Goal: Task Accomplishment & Management: Manage account settings

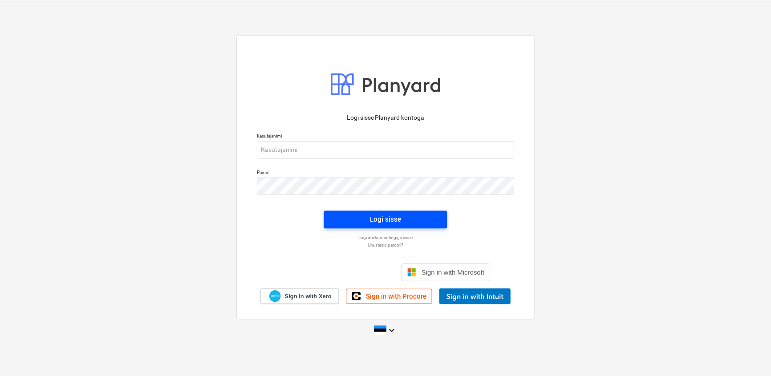
scroll to position [2668, 0]
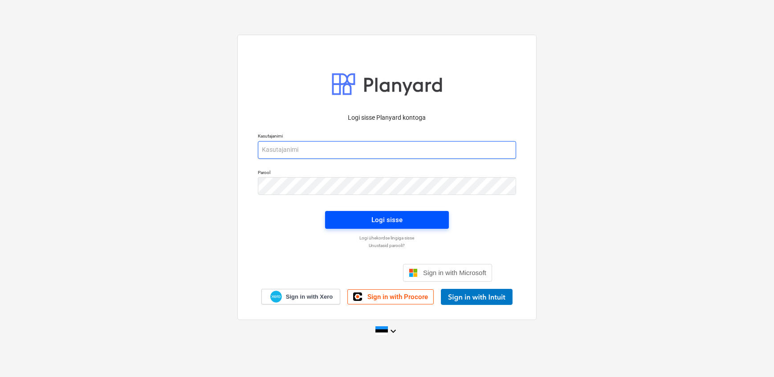
type input "[EMAIL_ADDRESS][DOMAIN_NAME]"
click at [342, 217] on span "Logi sisse" at bounding box center [387, 220] width 102 height 12
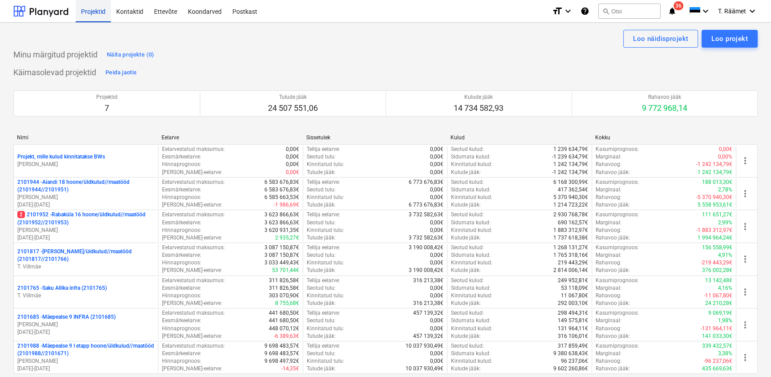
click at [97, 12] on div "Projektid" at bounding box center [93, 11] width 35 height 23
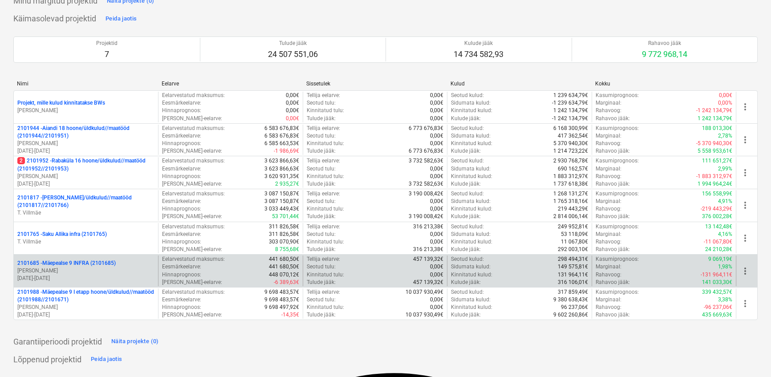
scroll to position [81, 0]
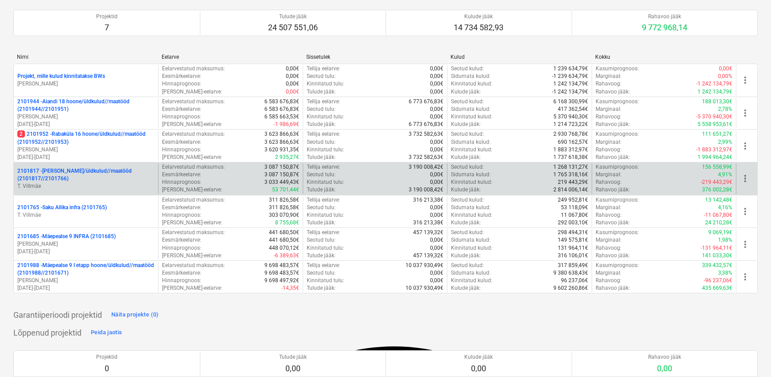
click at [64, 174] on p "2101817 - Saku I hoone/üldkulud//maatööd (2101817//2101766)" at bounding box center [85, 174] width 137 height 15
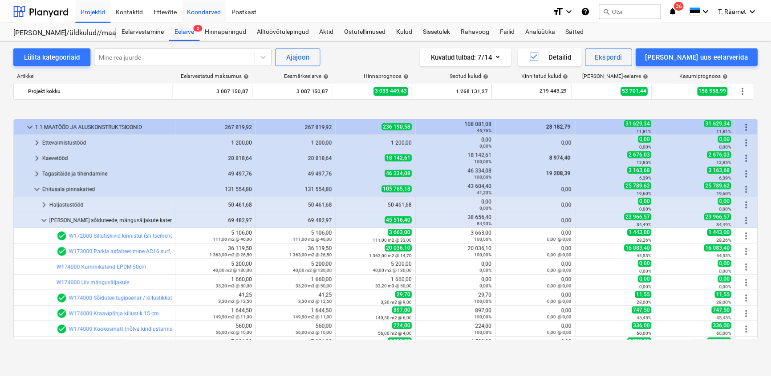
scroll to position [331, 0]
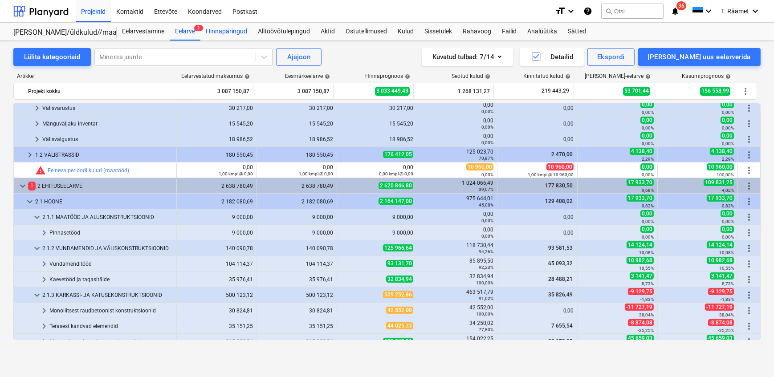
click at [223, 31] on div "Hinnapäringud" at bounding box center [226, 32] width 52 height 18
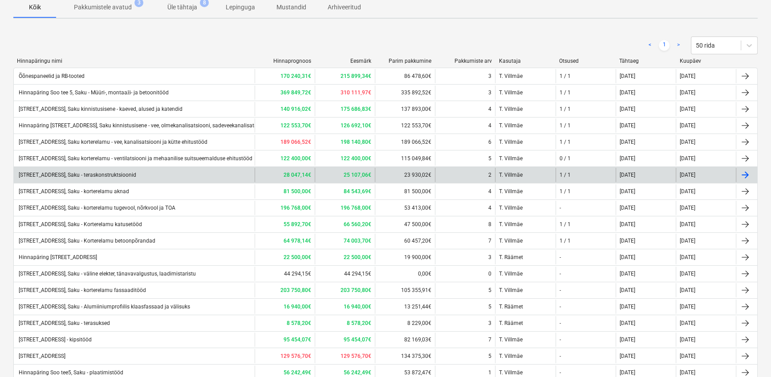
scroll to position [129, 0]
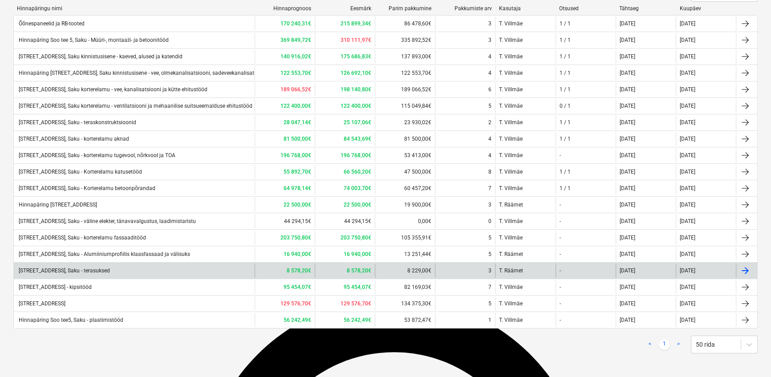
click at [106, 267] on div "Hinnapäring Soo tee 5, Saku - terasuksed" at bounding box center [63, 270] width 93 height 6
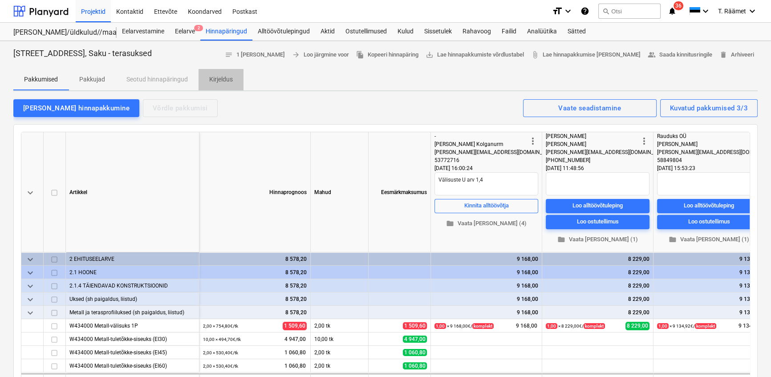
click at [212, 77] on p "Kirjeldus" at bounding box center [221, 79] width 24 height 9
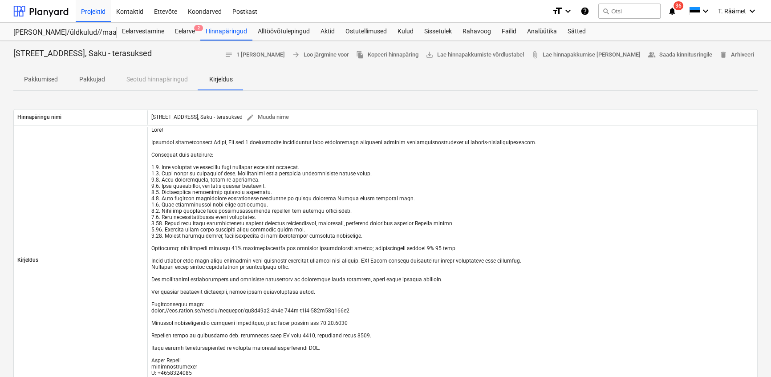
drag, startPoint x: 89, startPoint y: 78, endPoint x: 99, endPoint y: 84, distance: 11.0
click at [90, 78] on p "Pakkujad" at bounding box center [92, 79] width 26 height 9
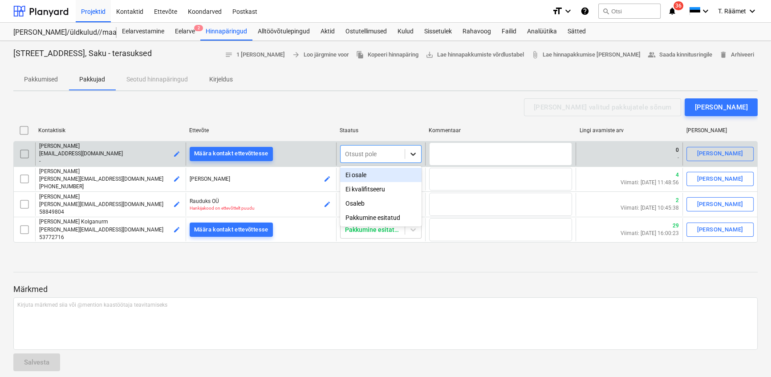
click at [413, 154] on icon at bounding box center [413, 154] width 9 height 9
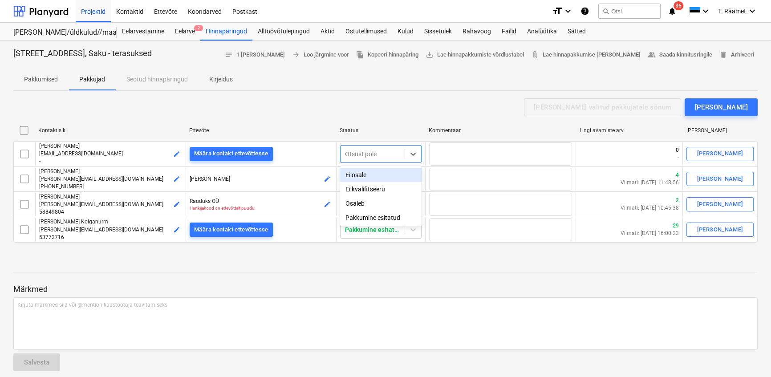
click at [361, 178] on div "Ei osale" at bounding box center [380, 175] width 81 height 14
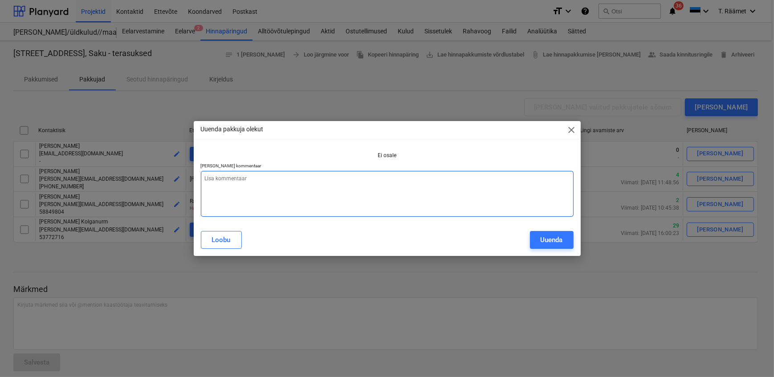
click at [361, 178] on textarea at bounding box center [387, 194] width 373 height 46
type textarea "x"
type textarea "E"
type textarea "x"
type textarea "Ei"
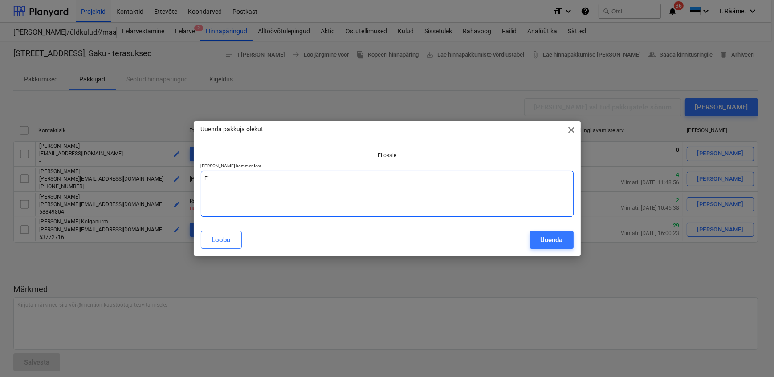
type textarea "x"
type textarea "Ei"
type textarea "x"
type textarea "Ei p"
type textarea "x"
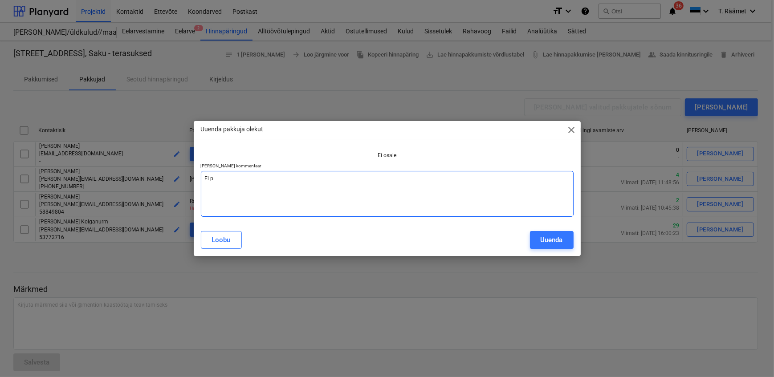
type textarea "Ei pa"
type textarea "x"
type textarea "Ei pak"
type textarea "x"
type textarea "Ei paki"
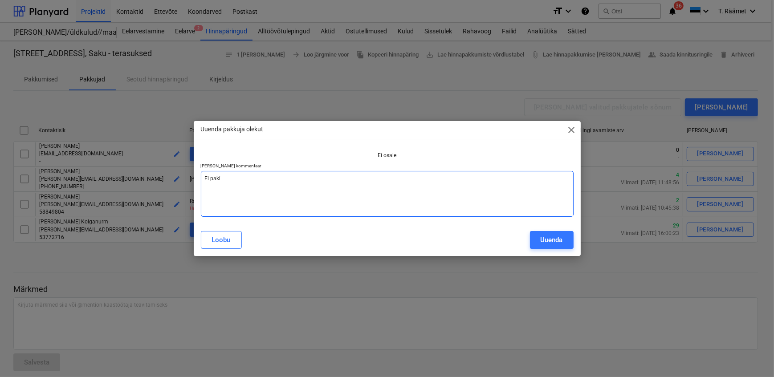
type textarea "x"
type textarea "Ei pak"
type textarea "x"
type textarea "Ei paku"
type textarea "x"
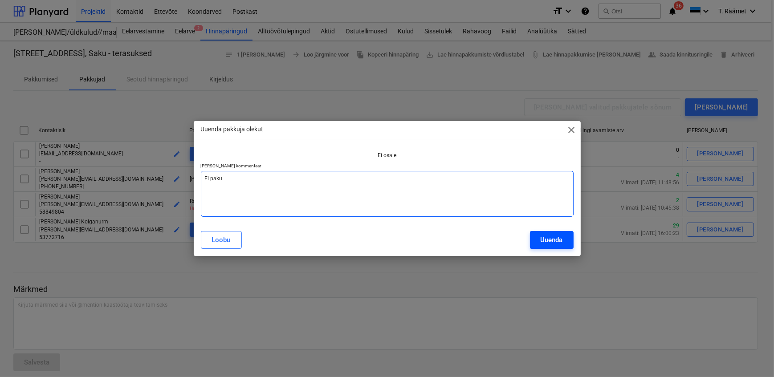
type textarea "Ei paku."
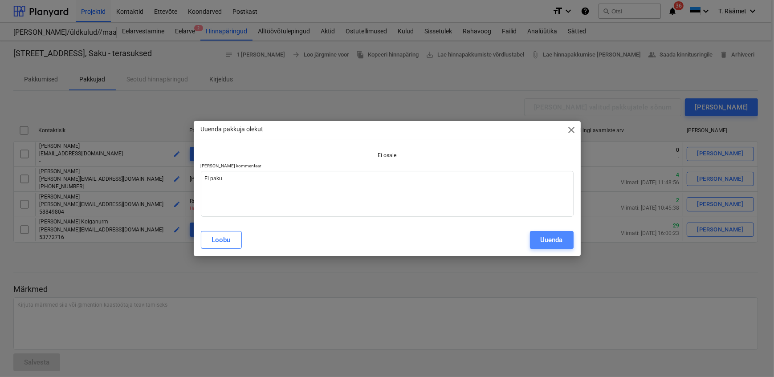
click at [552, 240] on div "Uuenda" at bounding box center [551, 240] width 22 height 12
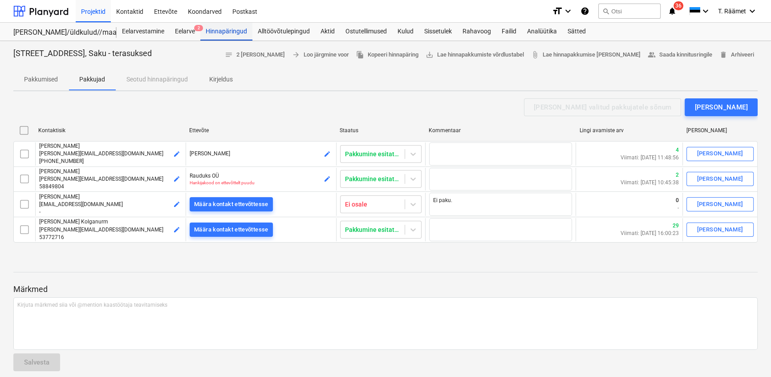
click at [225, 30] on div "Hinnapäringud" at bounding box center [226, 32] width 52 height 18
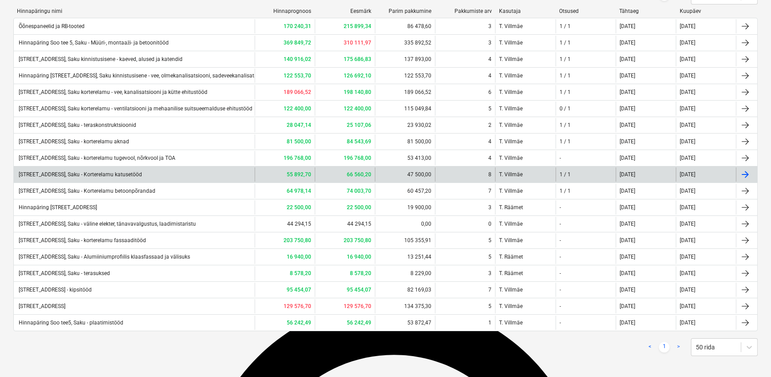
scroll to position [129, 0]
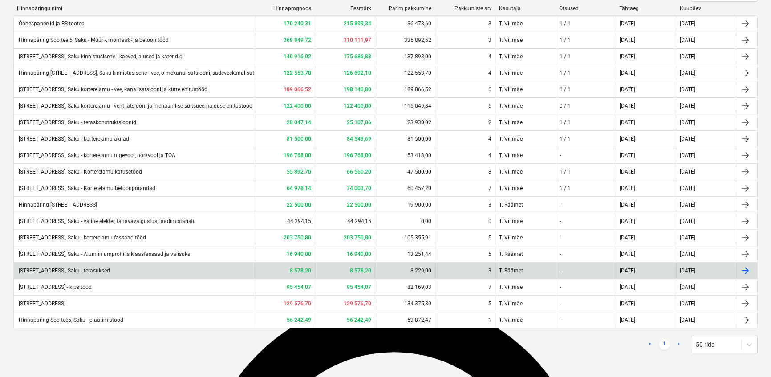
click at [97, 270] on div "Hinnapäring Soo tee 5, Saku - terasuksed" at bounding box center [63, 270] width 93 height 6
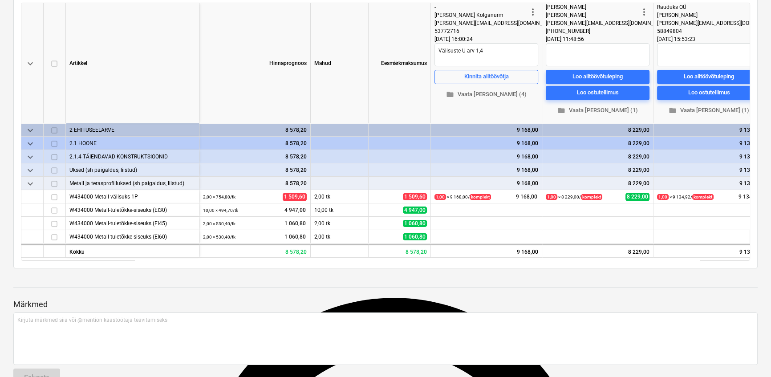
type textarea "x"
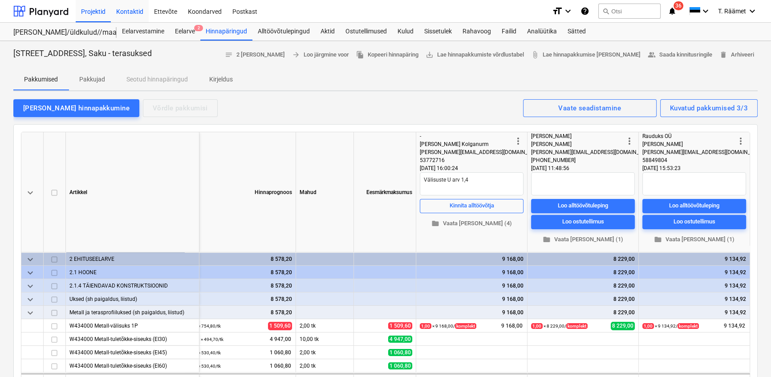
click at [131, 9] on div "Kontaktid" at bounding box center [130, 11] width 38 height 23
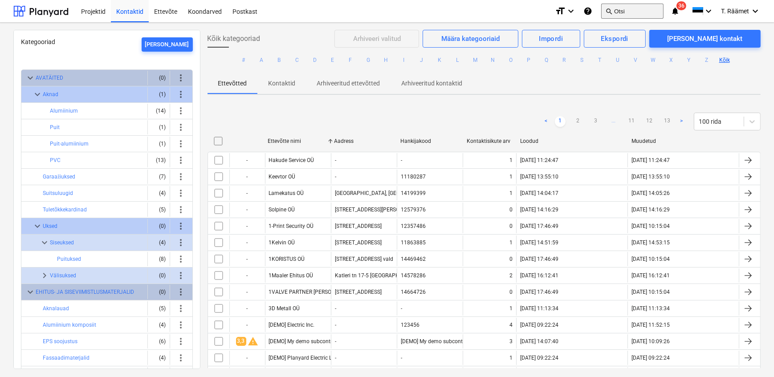
click at [630, 9] on button "search Otsi" at bounding box center [632, 11] width 62 height 15
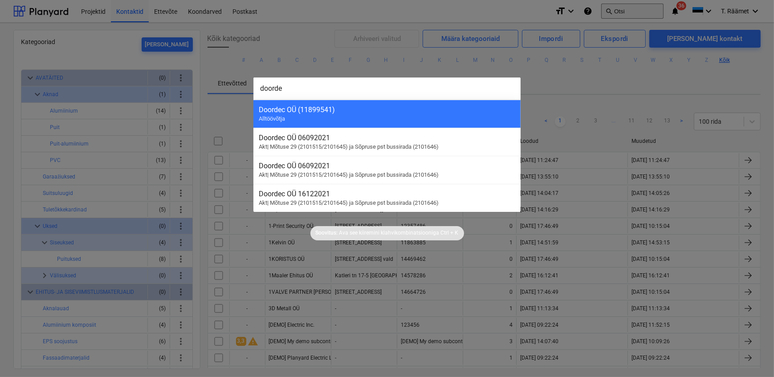
type input "doordec"
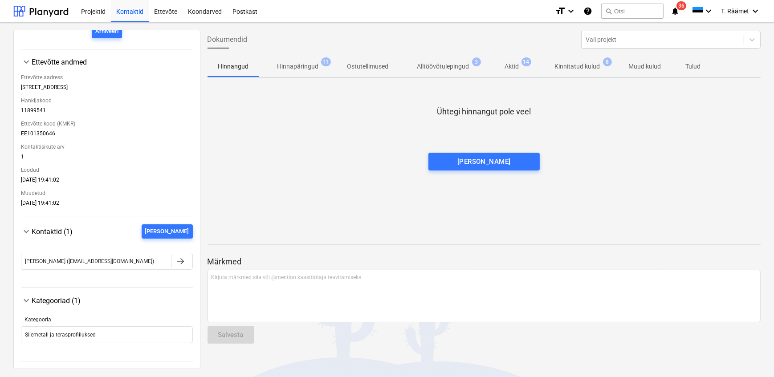
scroll to position [138, 0]
click at [178, 263] on div at bounding box center [180, 261] width 11 height 11
click at [175, 237] on div "Lisa uus" at bounding box center [167, 232] width 44 height 10
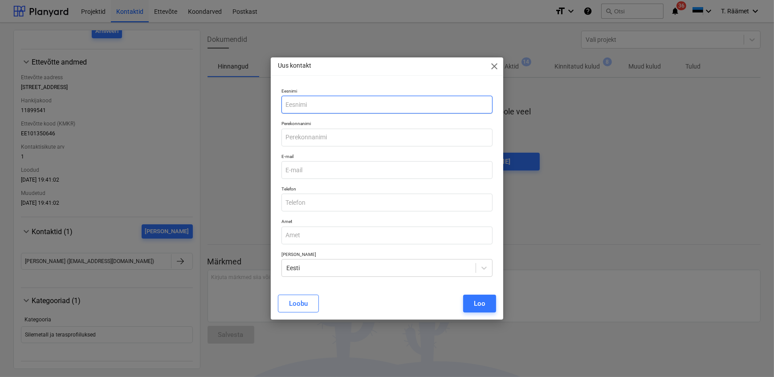
click at [326, 105] on input "text" at bounding box center [386, 105] width 211 height 18
type input "Aimar"
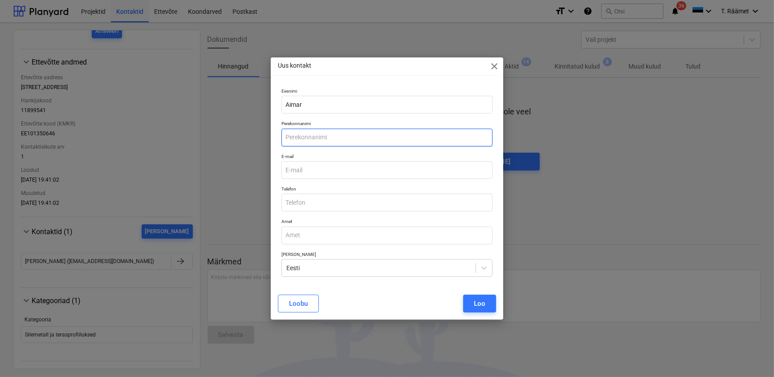
click at [320, 133] on input "text" at bounding box center [386, 138] width 211 height 18
type input "Jõgeva"
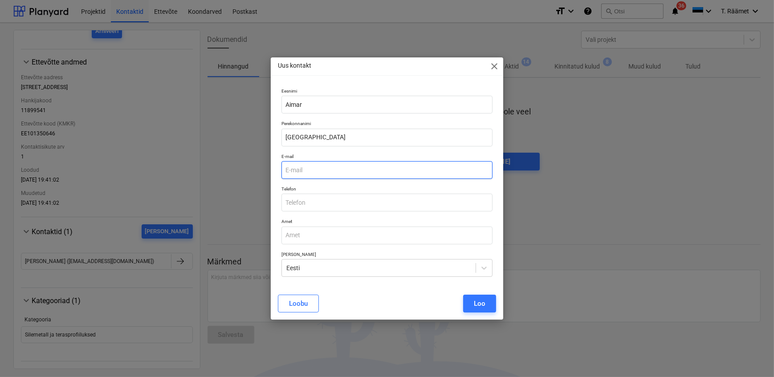
click at [349, 169] on input "email" at bounding box center [386, 170] width 211 height 18
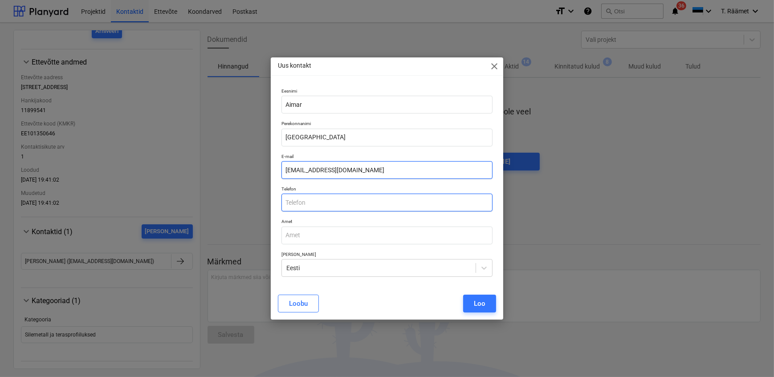
type input "aimar@doordec.ee"
click at [336, 202] on input "text" at bounding box center [386, 203] width 211 height 18
click at [309, 203] on input "text" at bounding box center [386, 203] width 211 height 18
paste input "523 4902"
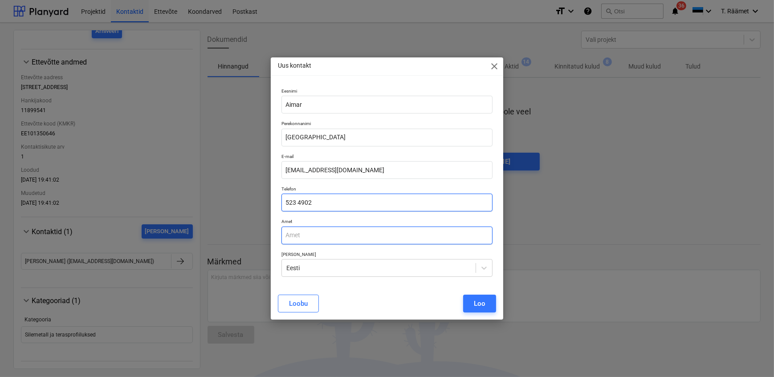
type input "523 4902"
click at [307, 238] on input "text" at bounding box center [386, 236] width 211 height 18
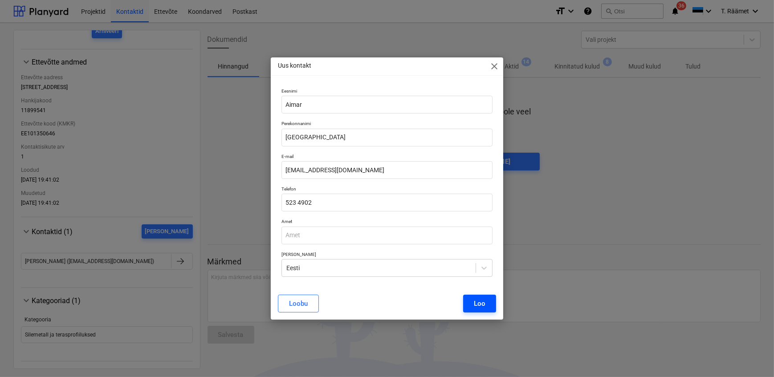
click at [478, 304] on div "Loo" at bounding box center [480, 304] width 12 height 12
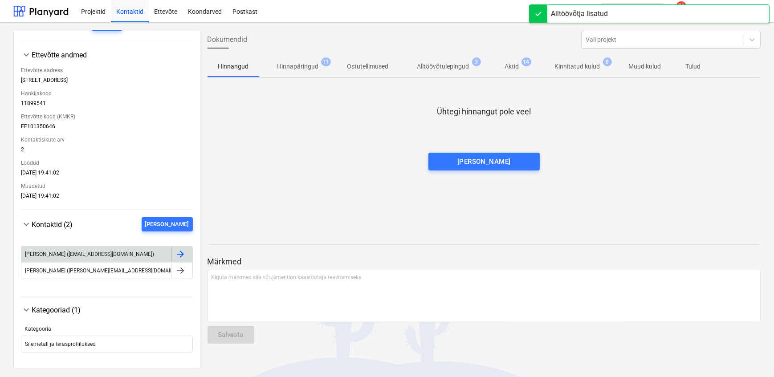
click at [177, 259] on div at bounding box center [180, 254] width 11 height 11
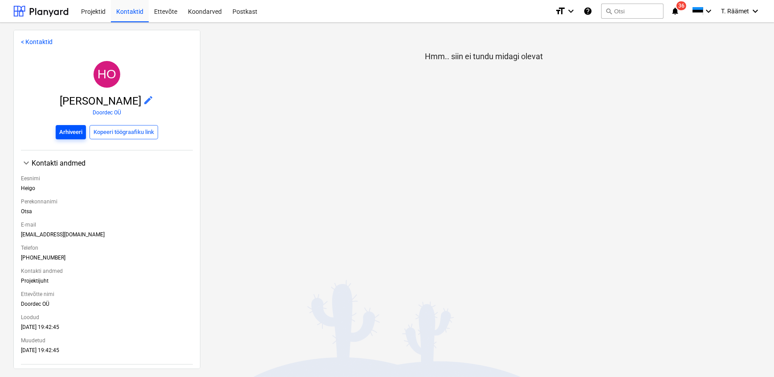
click at [63, 135] on div "Arhiveeri" at bounding box center [70, 132] width 23 height 10
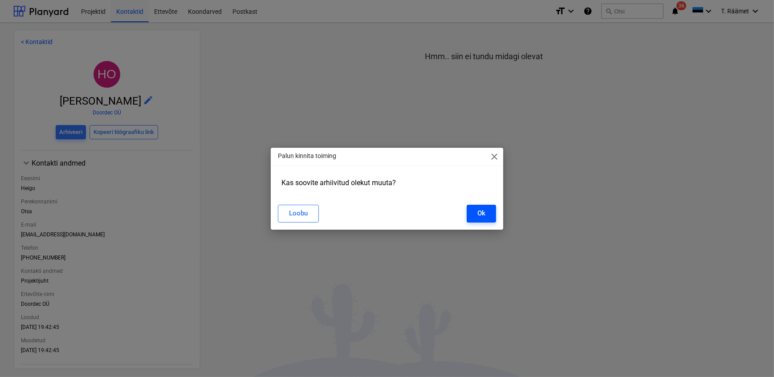
click at [479, 216] on div "Ok" at bounding box center [481, 213] width 8 height 12
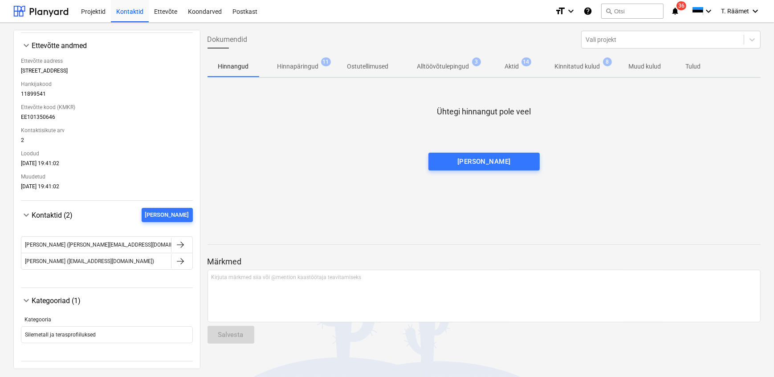
scroll to position [155, 0]
click at [179, 263] on div at bounding box center [180, 261] width 11 height 11
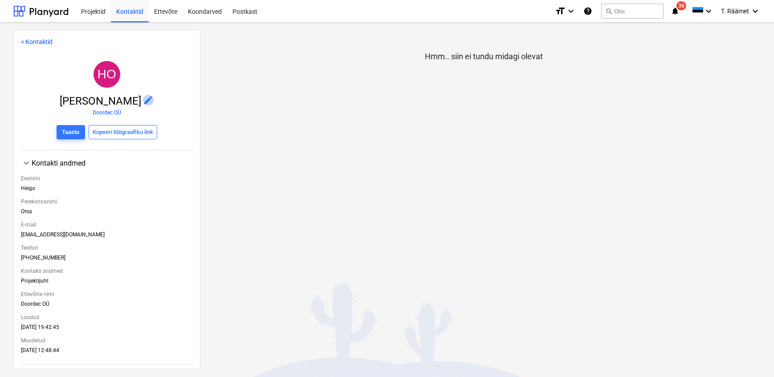
click at [143, 98] on span "edit" at bounding box center [148, 100] width 11 height 11
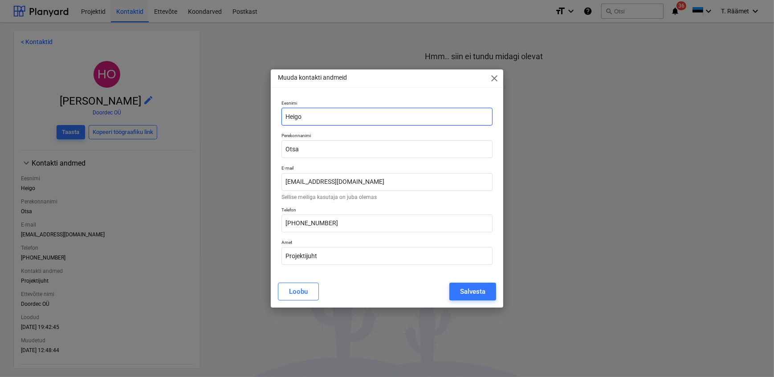
type textarea "go"
drag, startPoint x: 316, startPoint y: 116, endPoint x: 276, endPoint y: 113, distance: 40.6
click at [276, 113] on div "Eesnimi Heigo Perekonnanimi Otsa E-mail heigo@doordec.ee Sellise meiliga kasuta…" at bounding box center [387, 186] width 232 height 179
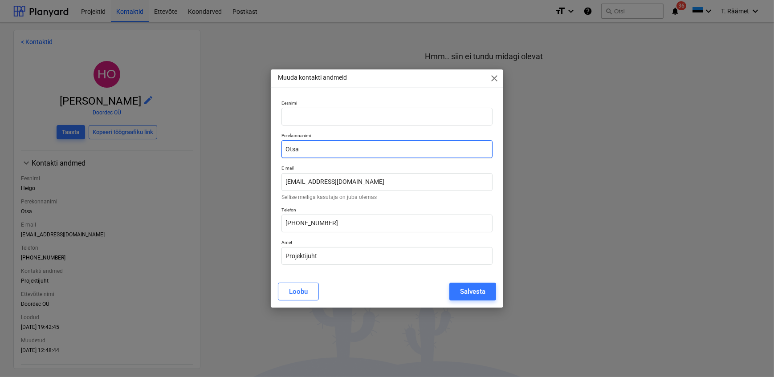
drag, startPoint x: 313, startPoint y: 154, endPoint x: 272, endPoint y: 146, distance: 41.3
click at [272, 146] on div "Eesnimi Perekonnanimi Otsa E-mail heigo@doordec.ee Sellise meiliga kasutaja on …" at bounding box center [387, 186] width 232 height 179
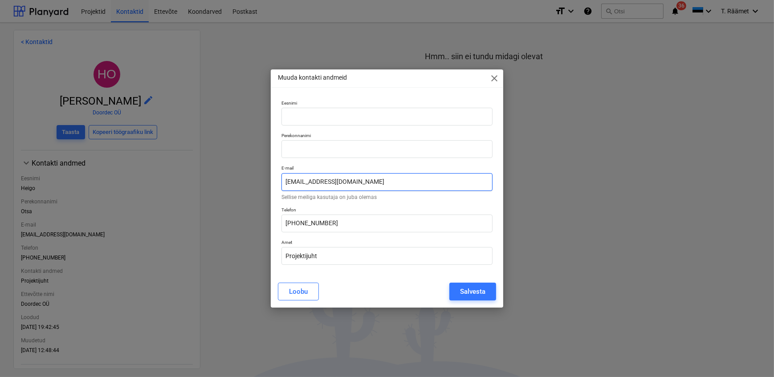
drag, startPoint x: 319, startPoint y: 174, endPoint x: 261, endPoint y: 173, distance: 57.9
click at [261, 173] on div "Muuda kontakti andmeid close Eesnimi Perekonnanimi E-mail heigo@doordec.ee Sell…" at bounding box center [387, 188] width 774 height 377
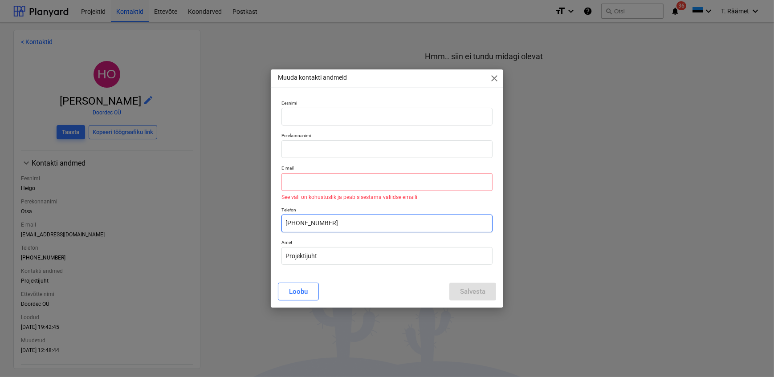
drag, startPoint x: 336, startPoint y: 215, endPoint x: 262, endPoint y: 213, distance: 74.4
click at [262, 213] on div "Muuda kontakti andmeid close Eesnimi Perekonnanimi E-mail See väli on kohustusl…" at bounding box center [387, 188] width 774 height 377
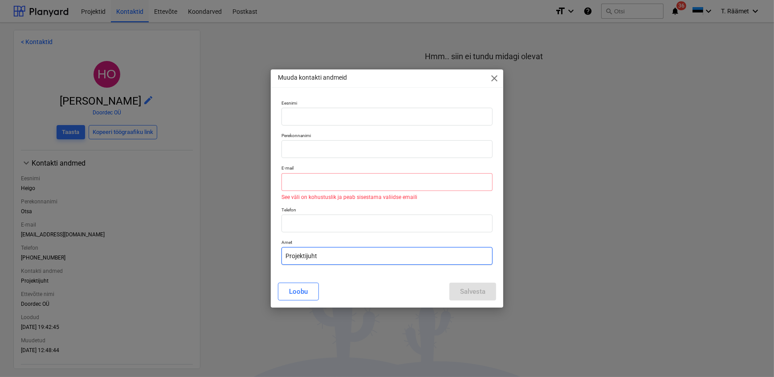
drag, startPoint x: 324, startPoint y: 254, endPoint x: 272, endPoint y: 252, distance: 52.1
click at [272, 252] on div "Eesnimi Perekonnanimi E-mail See väli on kohustuslik ja peab sisestama valiidse…" at bounding box center [387, 186] width 232 height 179
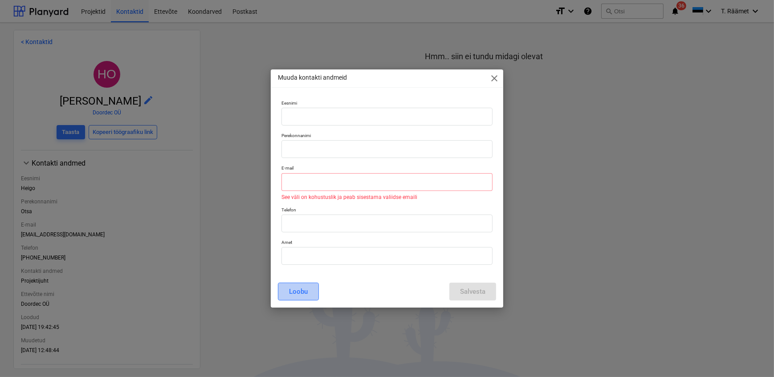
click at [308, 289] on button "Loobu" at bounding box center [298, 292] width 41 height 18
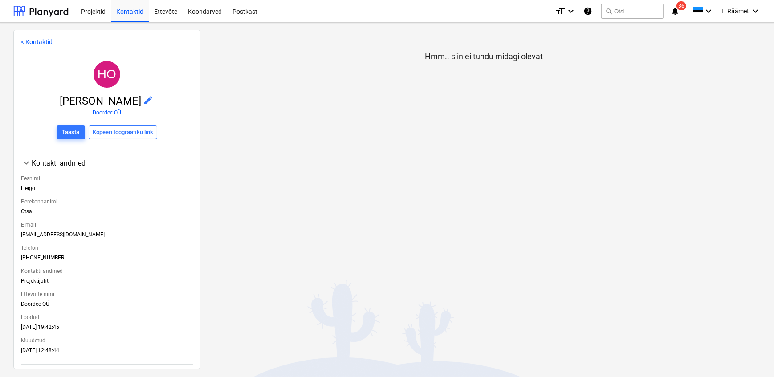
click at [30, 44] on link "< Kontaktid" at bounding box center [37, 41] width 32 height 7
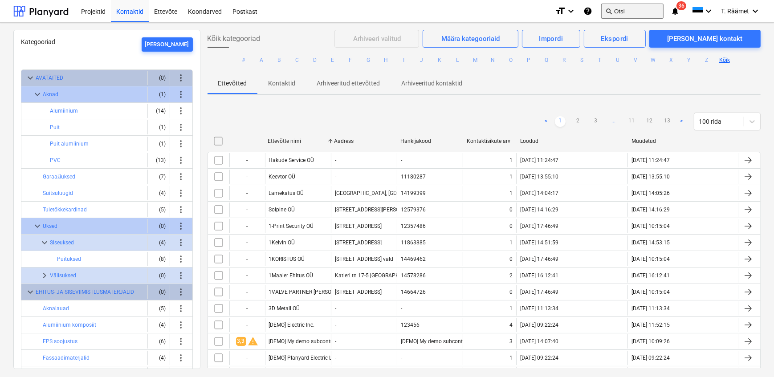
click at [633, 8] on button "search Otsi" at bounding box center [632, 11] width 62 height 15
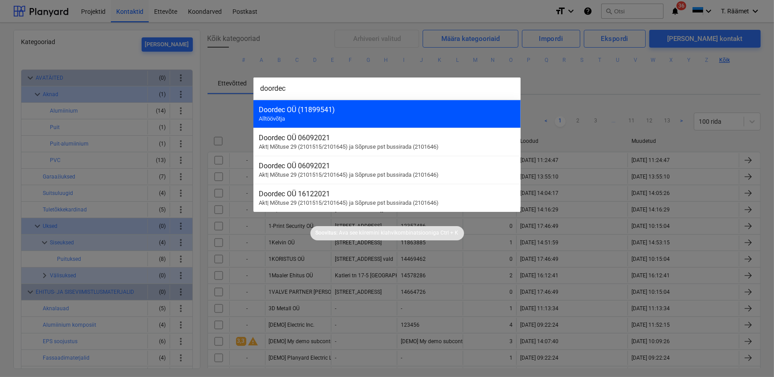
type input "doordec"
click at [352, 118] on div "Doordec OÜ (11899541) Alltöövõtja" at bounding box center [386, 114] width 267 height 28
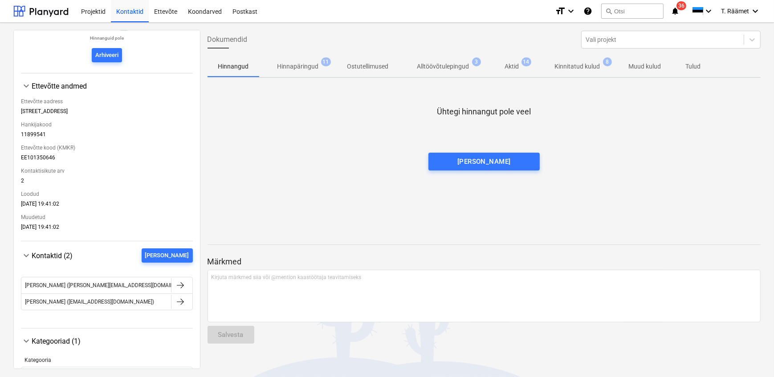
scroll to position [155, 0]
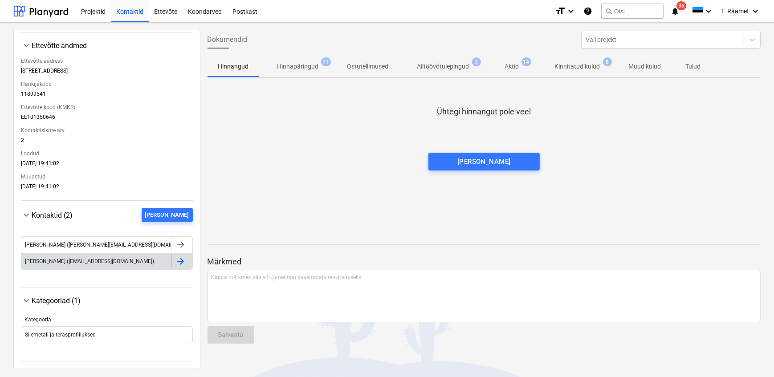
click at [175, 264] on div at bounding box center [180, 261] width 11 height 11
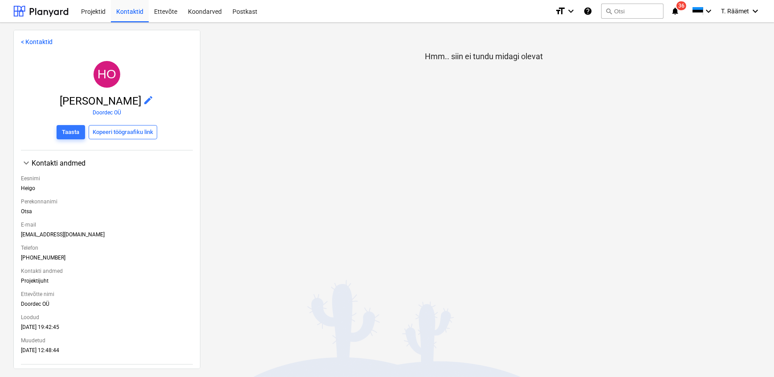
click at [25, 166] on span "keyboard_arrow_down" at bounding box center [26, 163] width 11 height 11
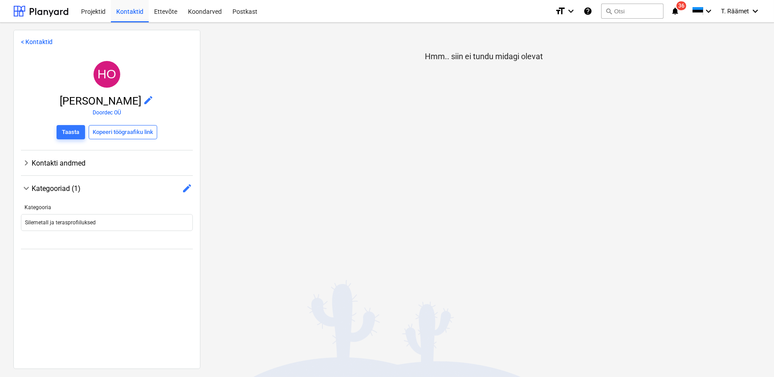
click at [25, 166] on span "keyboard_arrow_right" at bounding box center [26, 163] width 11 height 11
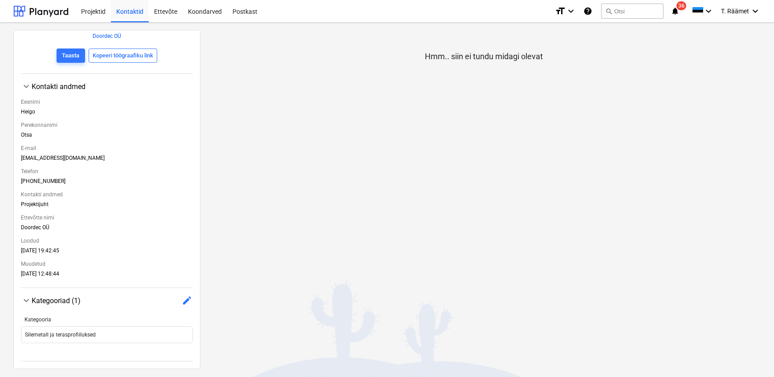
scroll to position [108, 0]
click at [182, 300] on span "edit" at bounding box center [187, 300] width 11 height 11
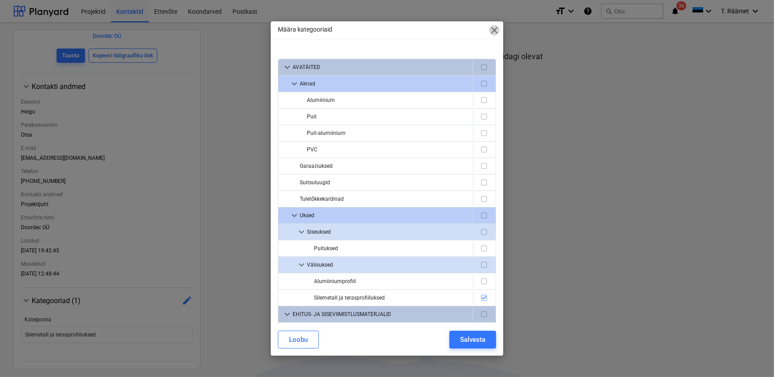
click at [491, 32] on span "close" at bounding box center [494, 30] width 11 height 11
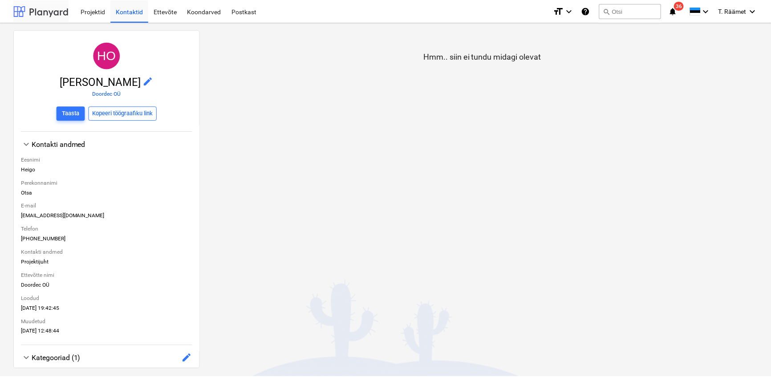
scroll to position [0, 0]
